Goal: Use online tool/utility: Utilize a website feature to perform a specific function

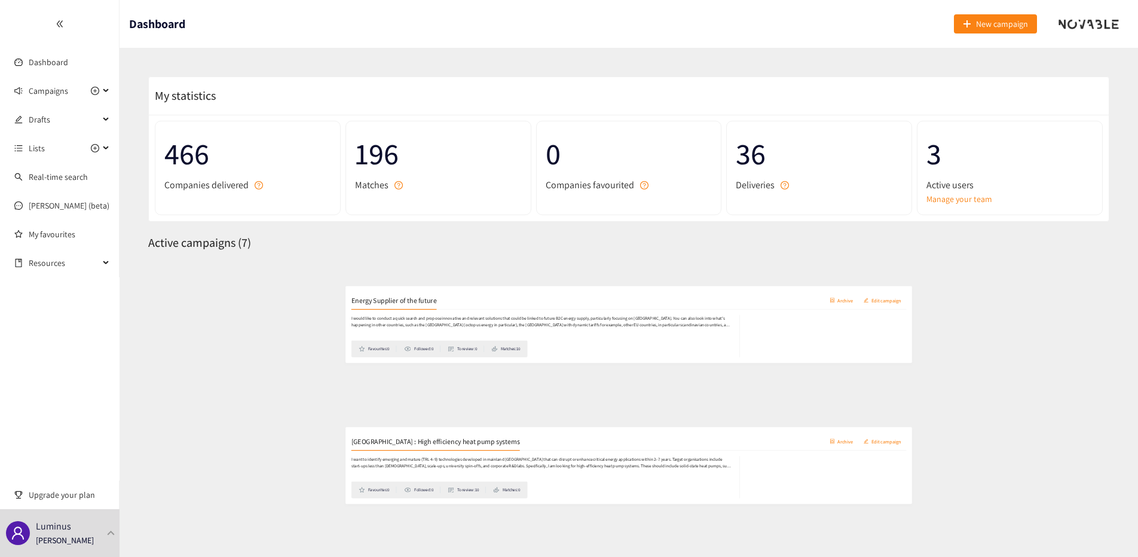
click at [332, 317] on p "I would like to conduct a quick search and propose innovative and relevant solu…" at bounding box center [481, 319] width 646 height 23
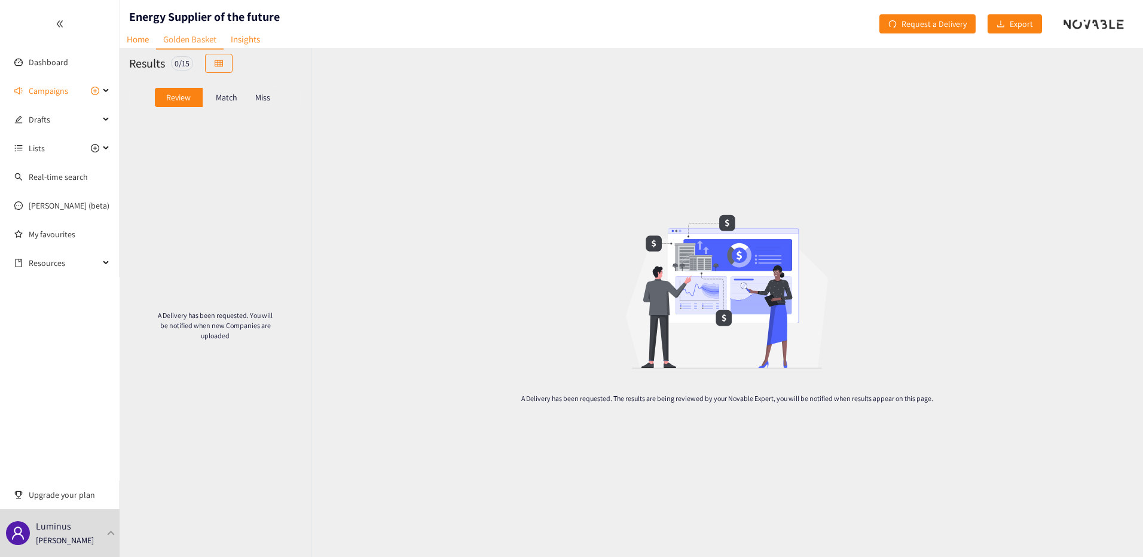
click at [220, 101] on p "Match" at bounding box center [227, 98] width 22 height 10
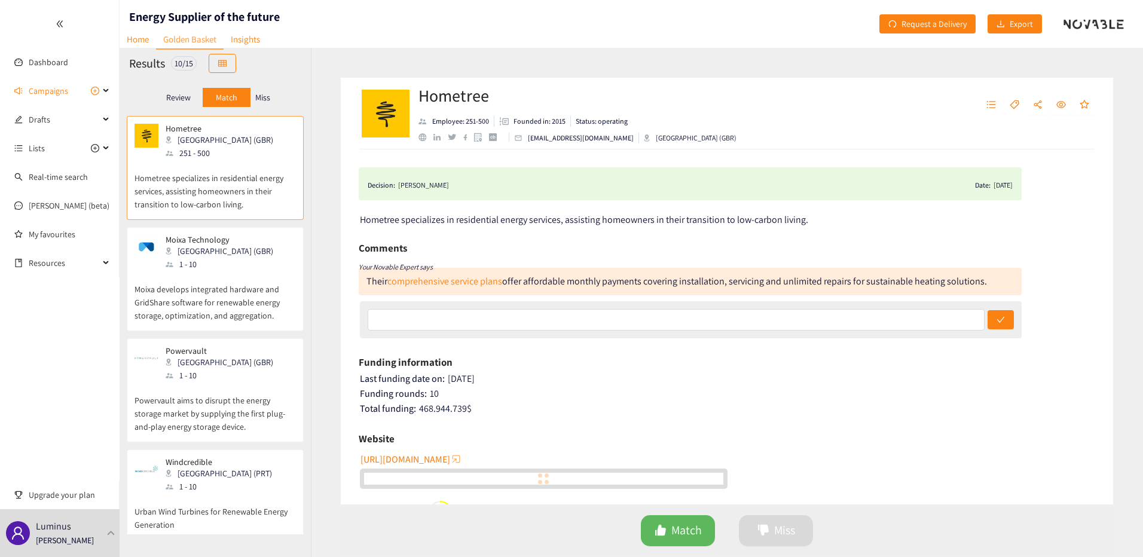
click at [269, 100] on p "Miss" at bounding box center [262, 98] width 15 height 10
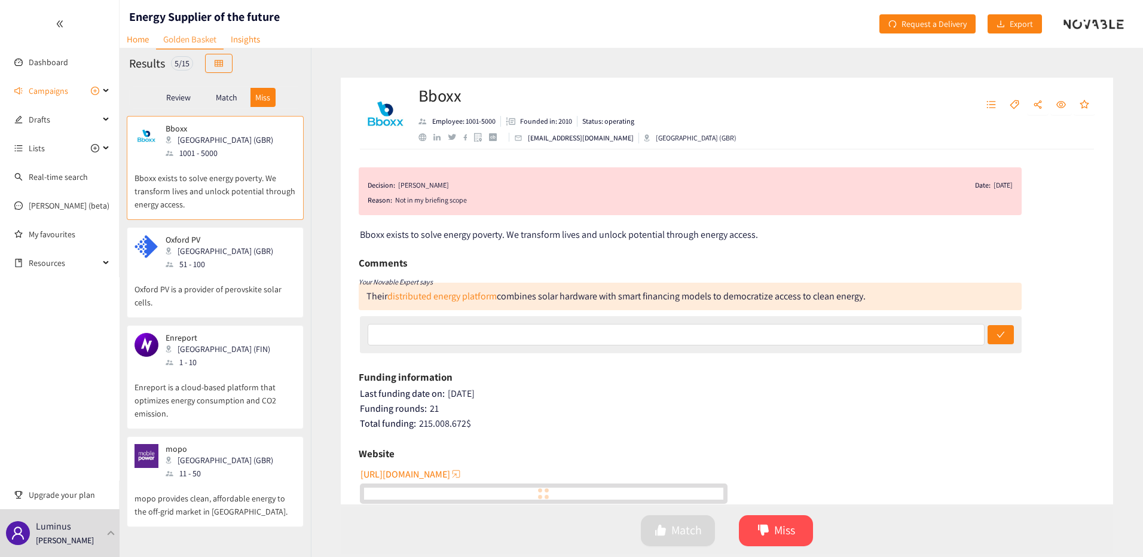
click at [194, 100] on div "Review" at bounding box center [179, 97] width 48 height 19
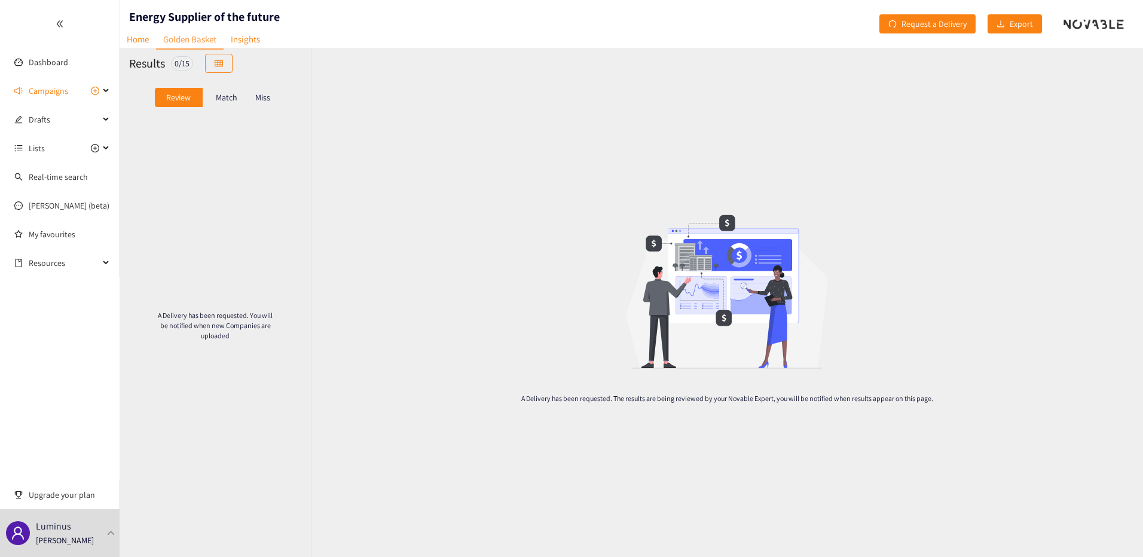
drag, startPoint x: 198, startPoint y: 99, endPoint x: 227, endPoint y: 94, distance: 28.5
click at [200, 99] on div "Review" at bounding box center [179, 97] width 48 height 19
click at [227, 94] on p "Match" at bounding box center [227, 98] width 22 height 10
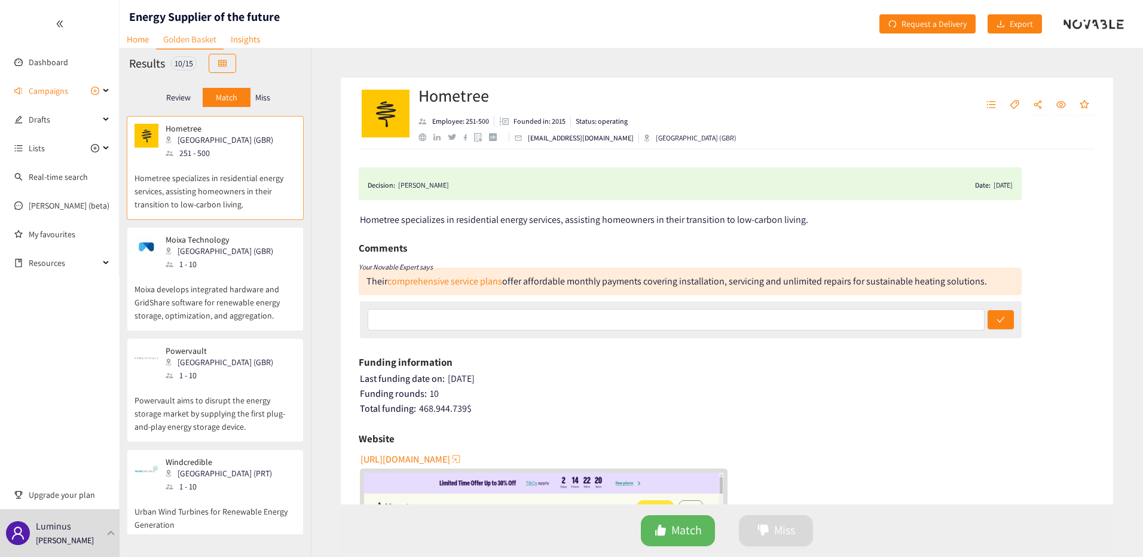
click at [255, 94] on div "Miss" at bounding box center [262, 97] width 25 height 19
